Goal: Register for event/course

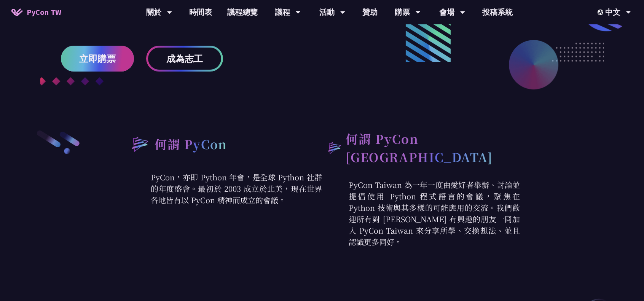
scroll to position [190, 0]
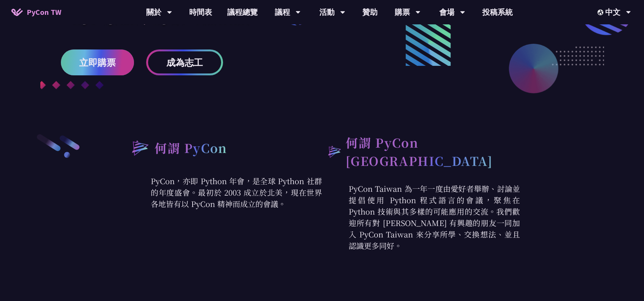
click at [91, 59] on span "立即購票" at bounding box center [97, 63] width 37 height 10
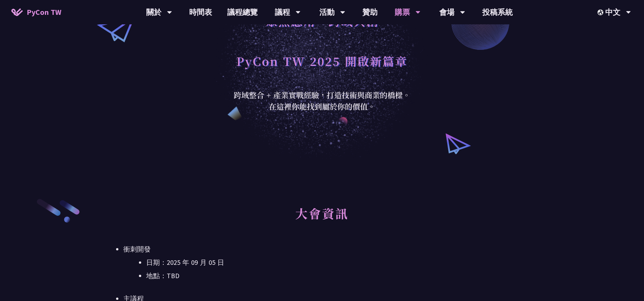
scroll to position [152, 0]
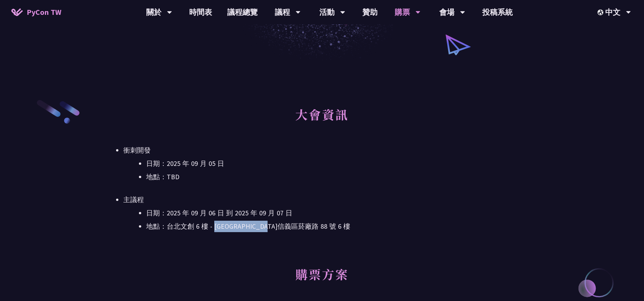
drag, startPoint x: 216, startPoint y: 227, endPoint x: 293, endPoint y: 225, distance: 77.3
click at [293, 225] on li "地點：台北文創 6 樓 - ​[GEOGRAPHIC_DATA]信義區菸廠路 88 號 6 樓" at bounding box center [333, 226] width 375 height 11
click at [371, 221] on ul "日期：[DATE] 到 [DATE] 地點：[GEOGRAPHIC_DATA] - ​[STREET_ADDRESS]" at bounding box center [322, 220] width 398 height 25
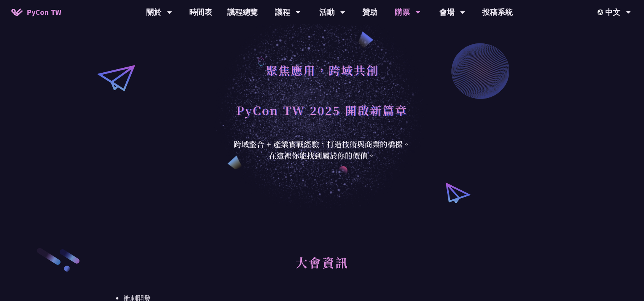
scroll to position [0, 0]
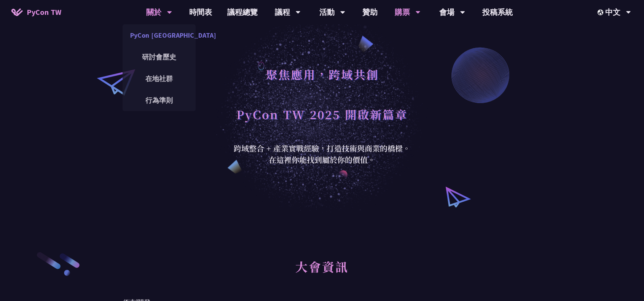
click at [166, 41] on link "PyCon [GEOGRAPHIC_DATA]" at bounding box center [159, 35] width 73 height 18
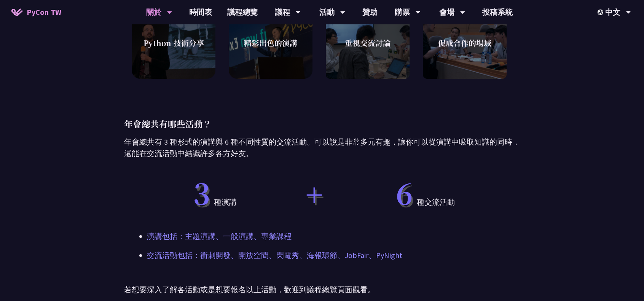
scroll to position [343, 0]
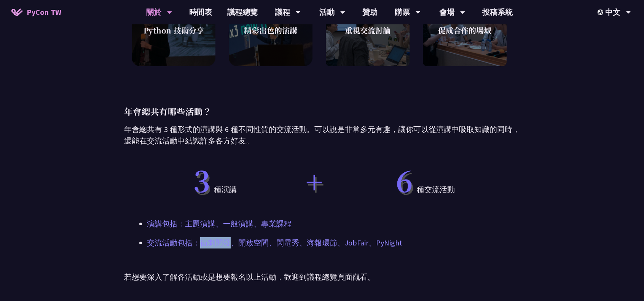
drag, startPoint x: 203, startPoint y: 242, endPoint x: 231, endPoint y: 241, distance: 28.2
click at [231, 241] on p "交流活動包括：衝刺開發、開放空間、閃電秀、海報環節、JobFair、PyNight" at bounding box center [322, 242] width 350 height 11
click at [308, 242] on p "交流活動包括：衝刺開發、開放空間、閃電秀、海報環節、JobFair、PyNight" at bounding box center [322, 242] width 350 height 11
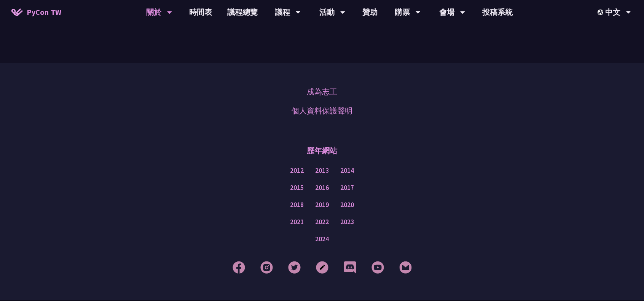
scroll to position [609, 0]
click at [328, 93] on link "成為志工" at bounding box center [322, 90] width 30 height 11
click at [325, 238] on link "2024" at bounding box center [322, 238] width 14 height 10
